Goal: Communication & Community: Answer question/provide support

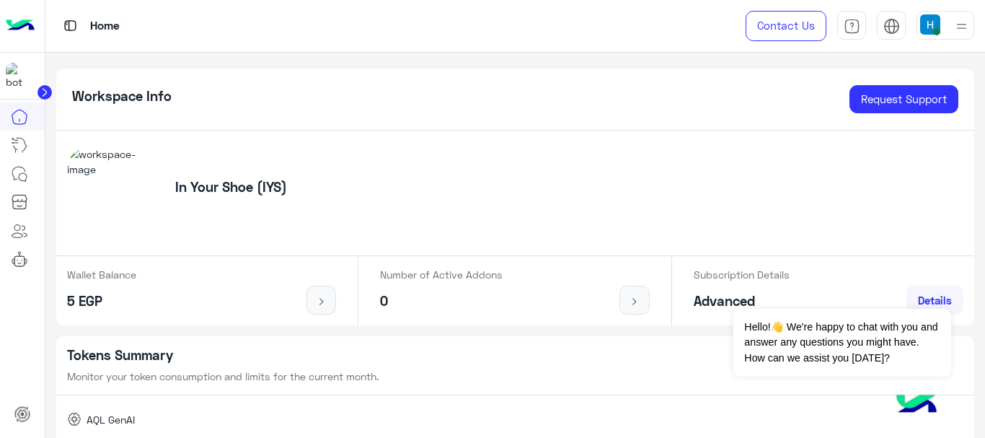
click at [920, 27] on img at bounding box center [930, 24] width 20 height 20
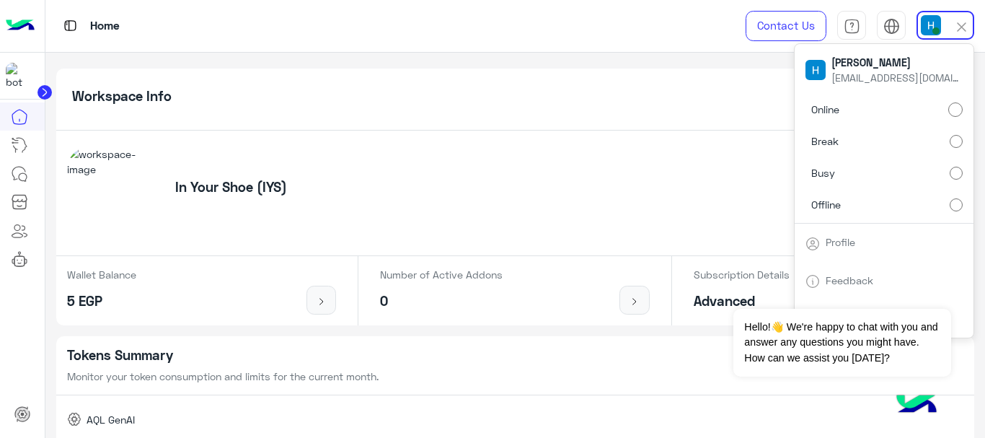
click at [378, 196] on div "In Your Shoe (IYS)" at bounding box center [515, 194] width 919 height 126
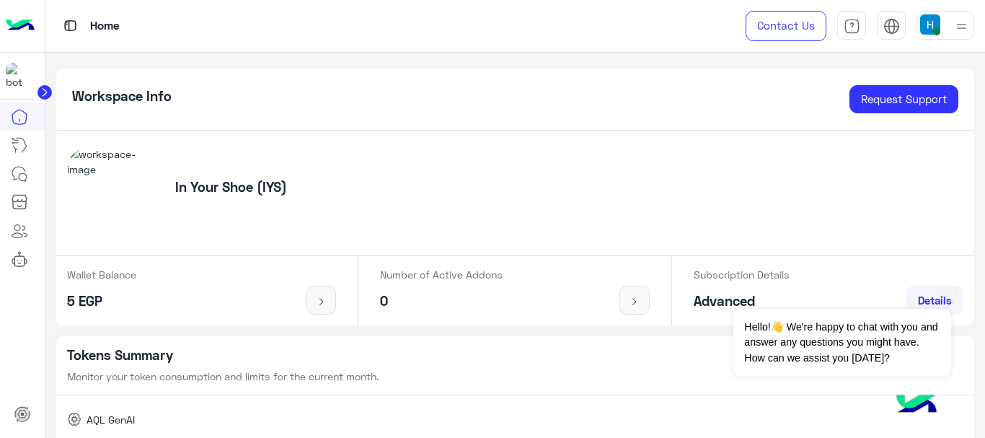
scroll to position [289, 0]
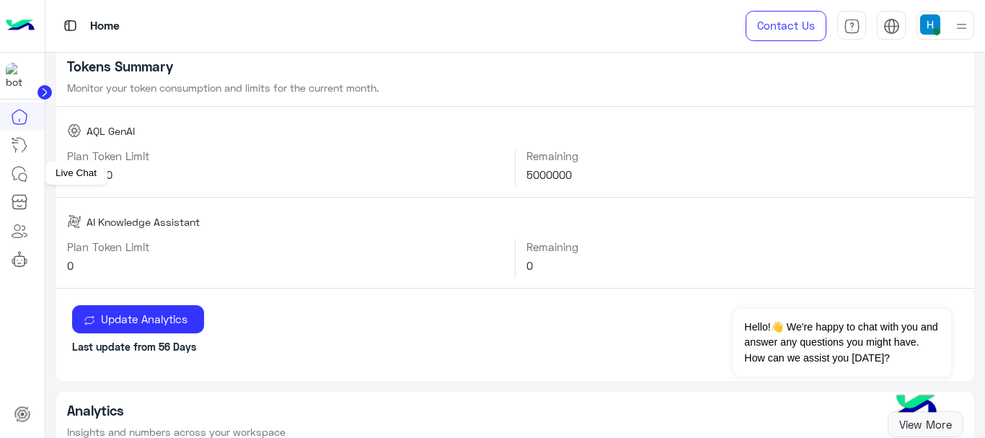
click at [12, 185] on link at bounding box center [19, 173] width 39 height 29
click at [17, 164] on link at bounding box center [19, 173] width 39 height 29
click at [19, 167] on icon at bounding box center [19, 173] width 17 height 17
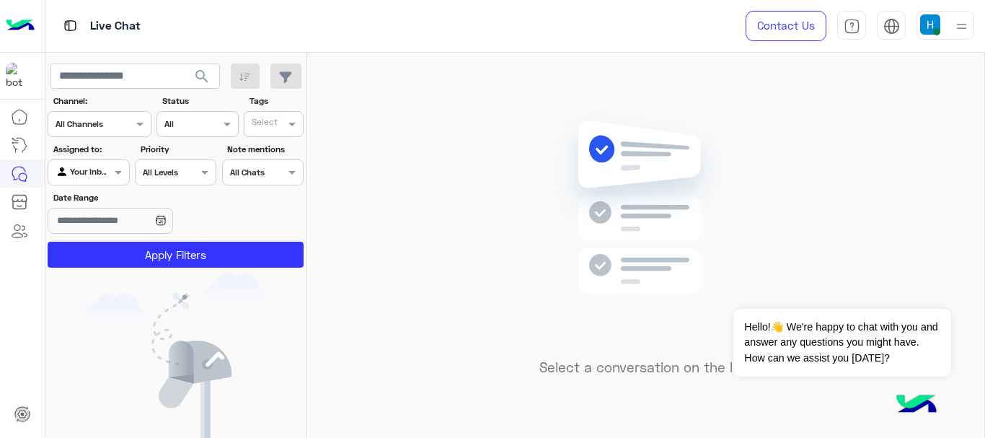
click at [930, 32] on img at bounding box center [930, 24] width 20 height 20
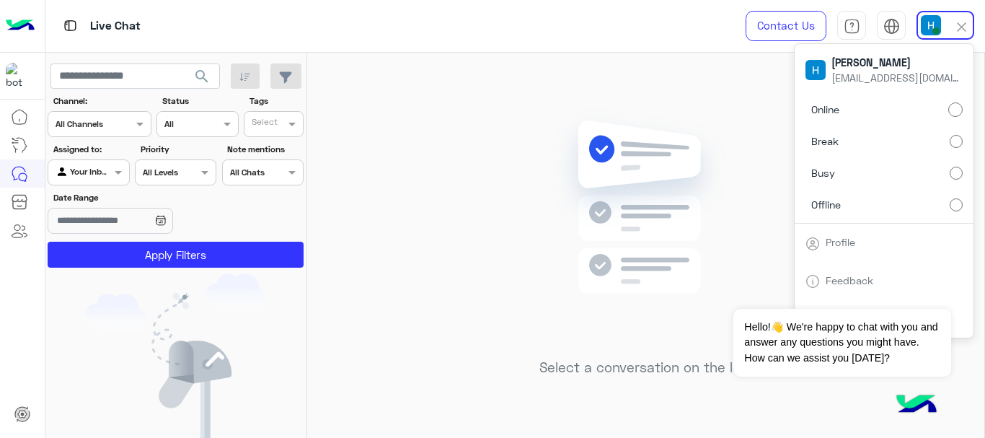
click at [881, 212] on label "Offline" at bounding box center [884, 204] width 157 height 26
